Goal: Information Seeking & Learning: Find contact information

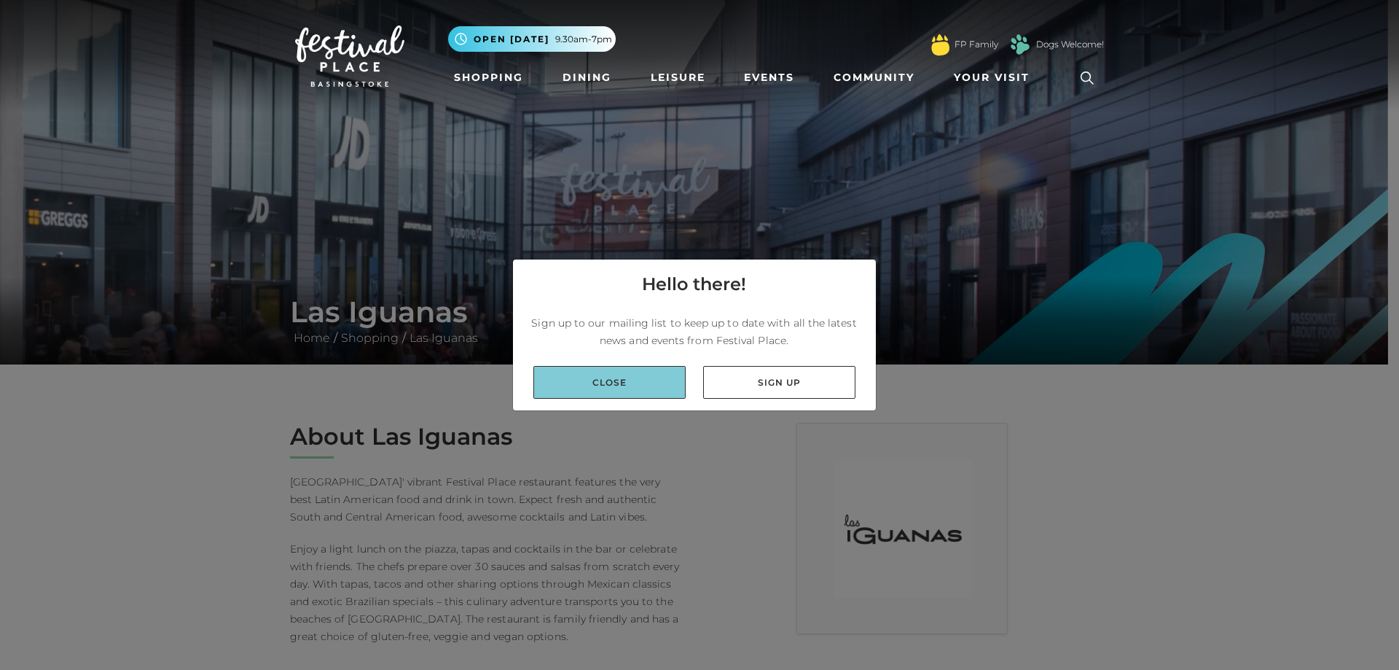
click at [611, 381] on link "Close" at bounding box center [610, 382] width 152 height 33
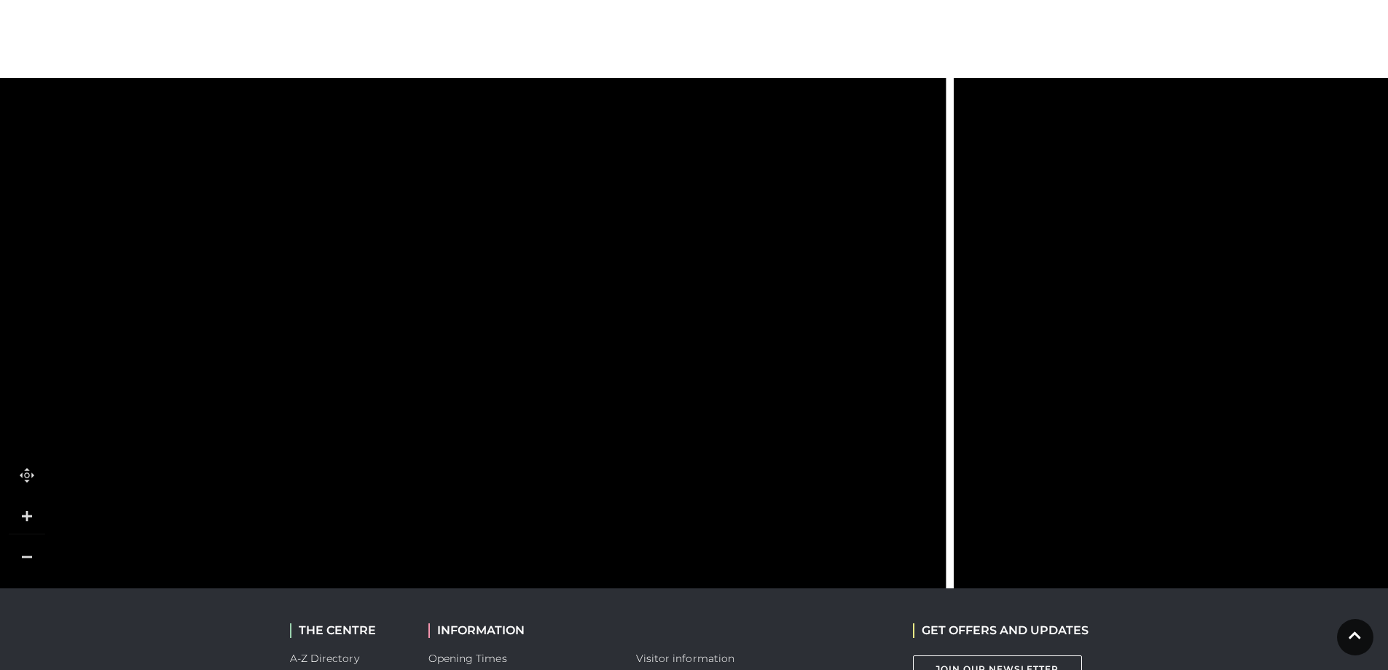
scroll to position [1195, 0]
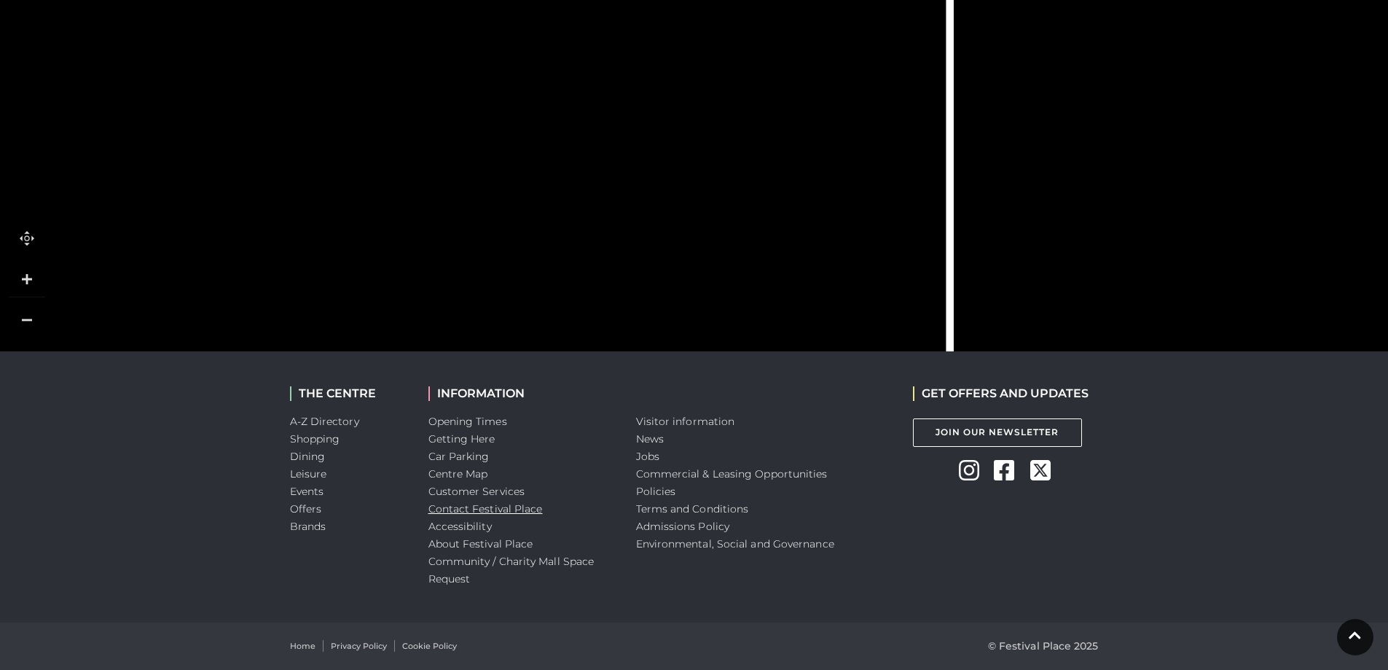
click at [515, 512] on link "Contact Festival Place" at bounding box center [486, 508] width 114 height 13
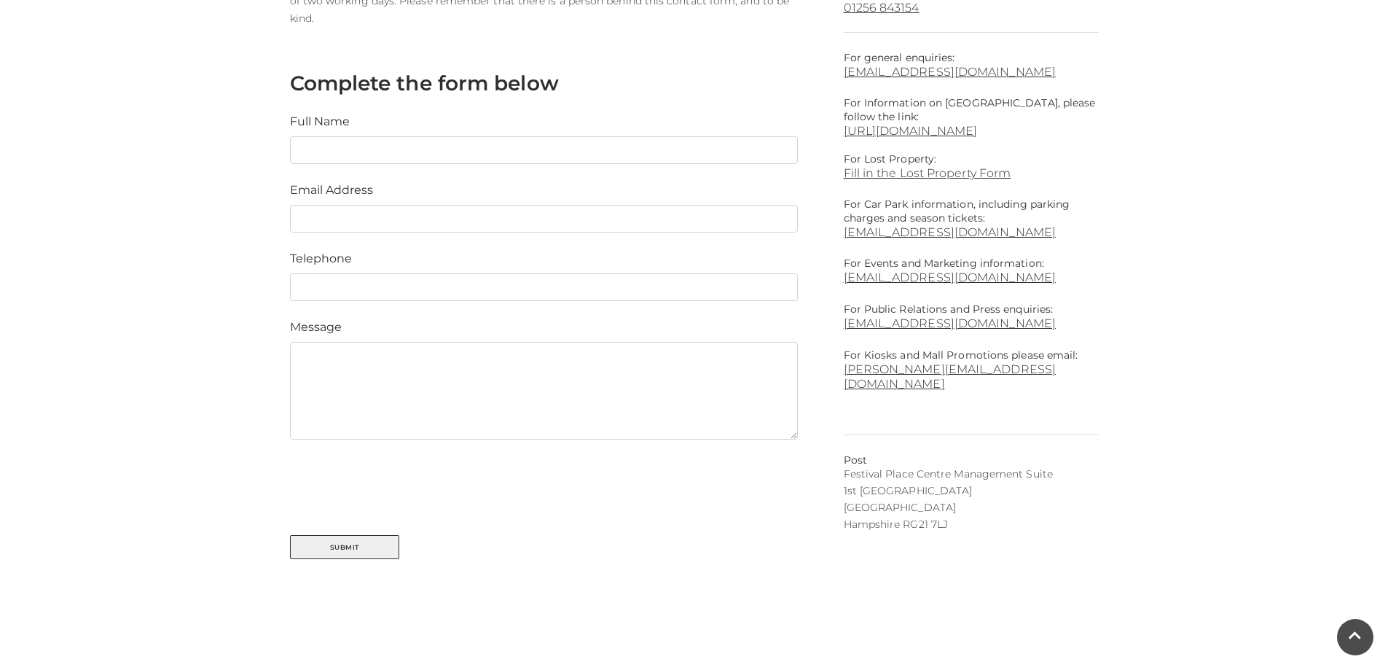
scroll to position [292, 0]
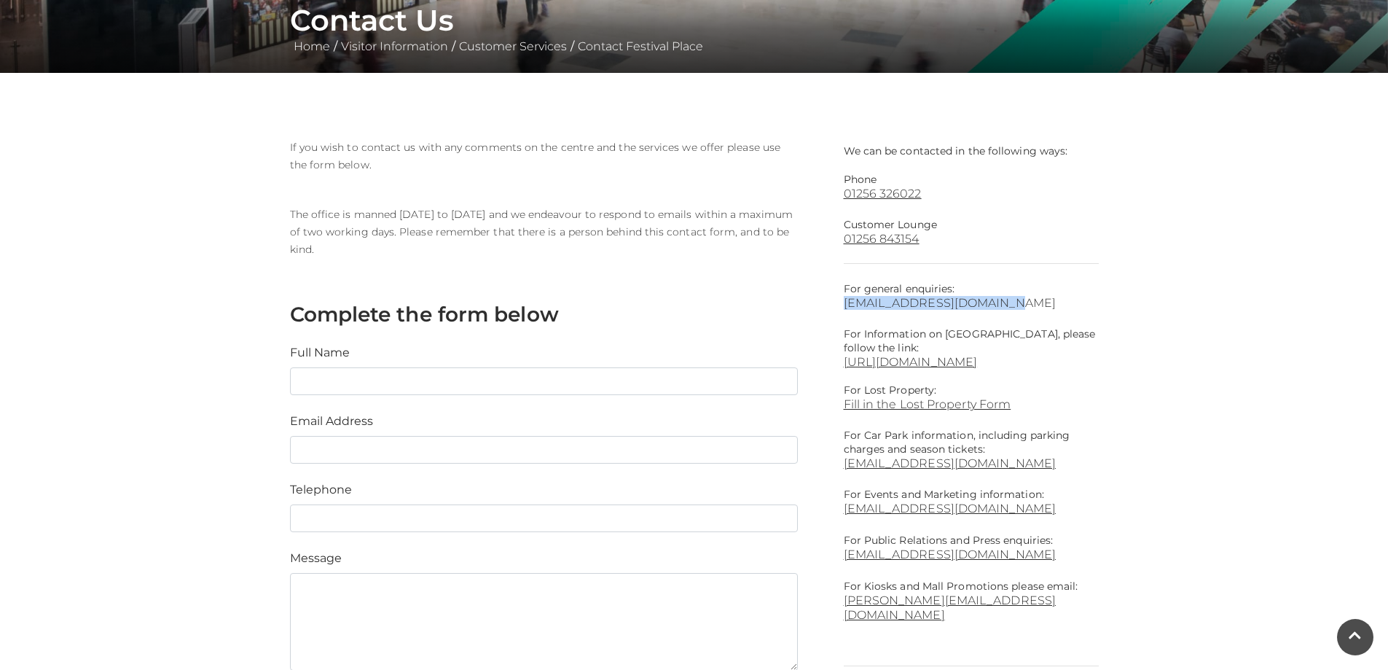
drag, startPoint x: 838, startPoint y: 300, endPoint x: 982, endPoint y: 308, distance: 144.6
click at [982, 308] on div "We can be contacted in the following ways: Phone [PHONE_NUMBER] Customer Lounge…" at bounding box center [971, 491] width 277 height 706
copy link "[EMAIL_ADDRESS][DOMAIN_NAME]"
